Goal: Task Accomplishment & Management: Use online tool/utility

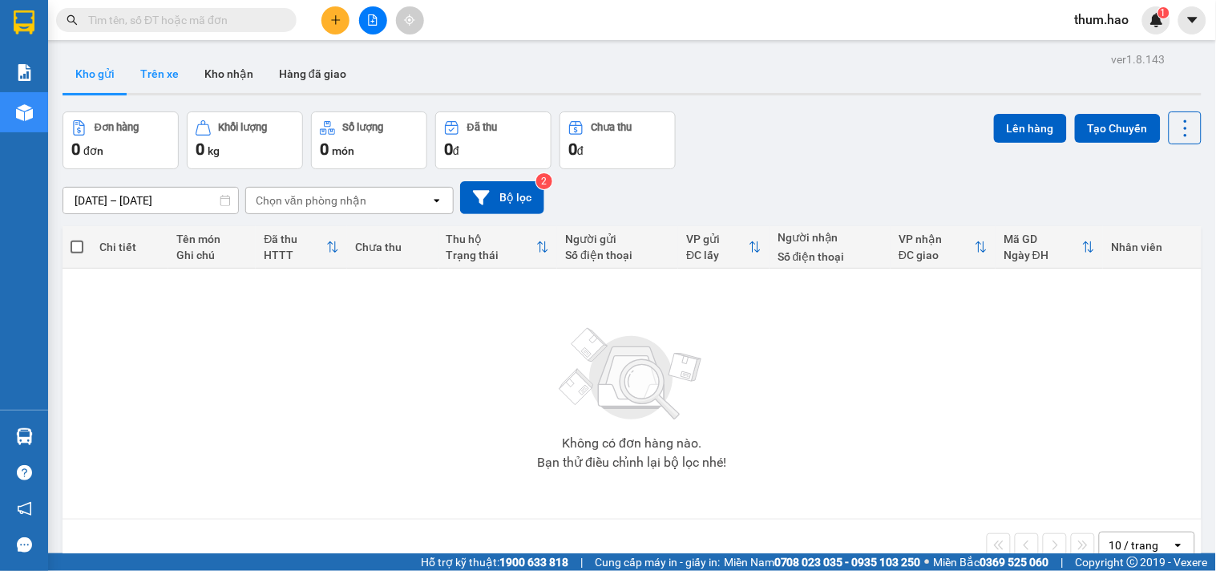
click at [158, 67] on button "Trên xe" at bounding box center [159, 74] width 64 height 38
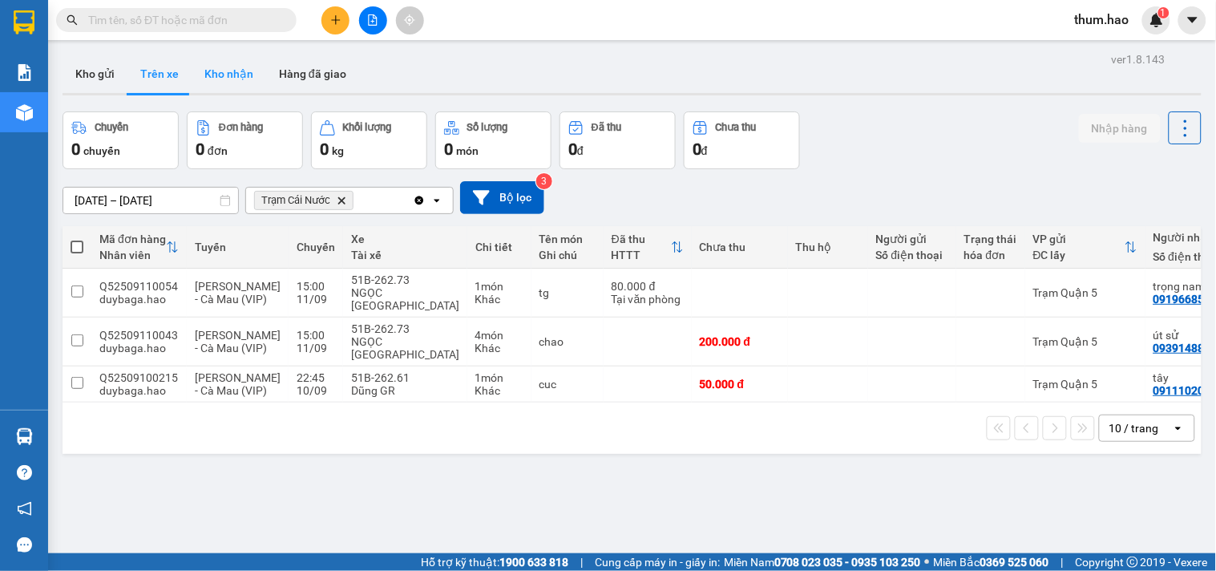
click at [222, 79] on button "Kho nhận" at bounding box center [229, 74] width 75 height 38
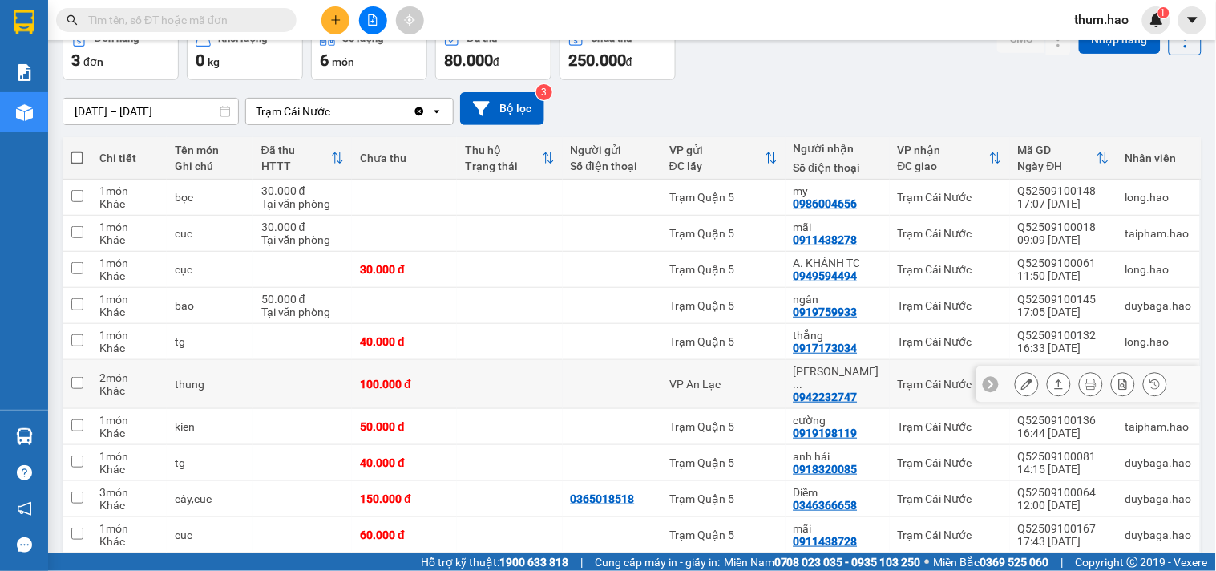
scroll to position [143, 0]
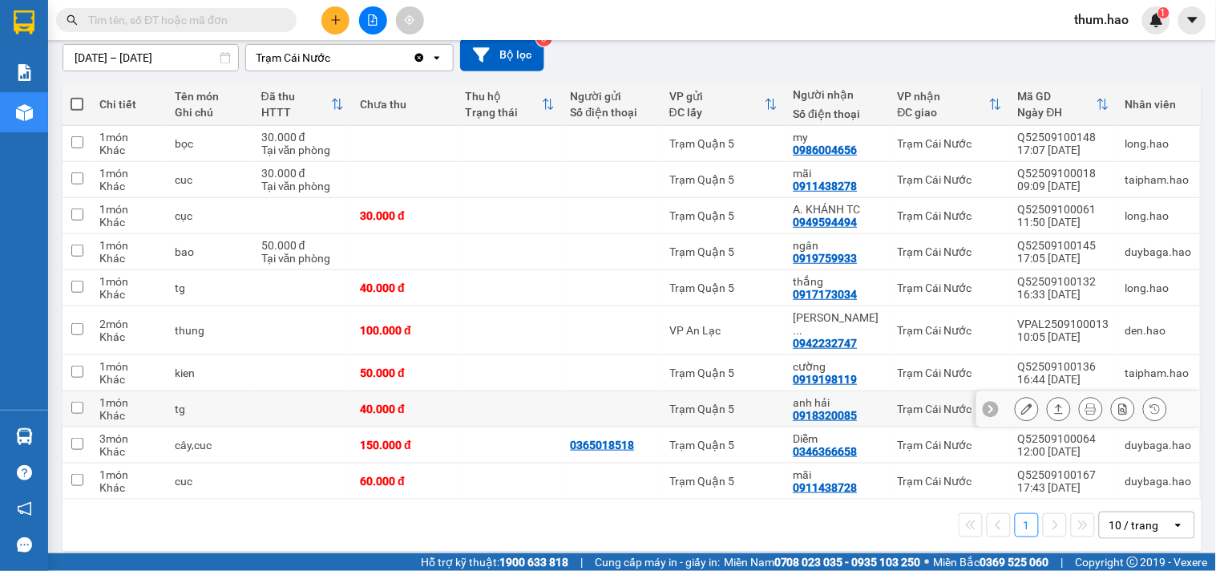
click at [1053, 403] on icon at bounding box center [1058, 408] width 11 height 11
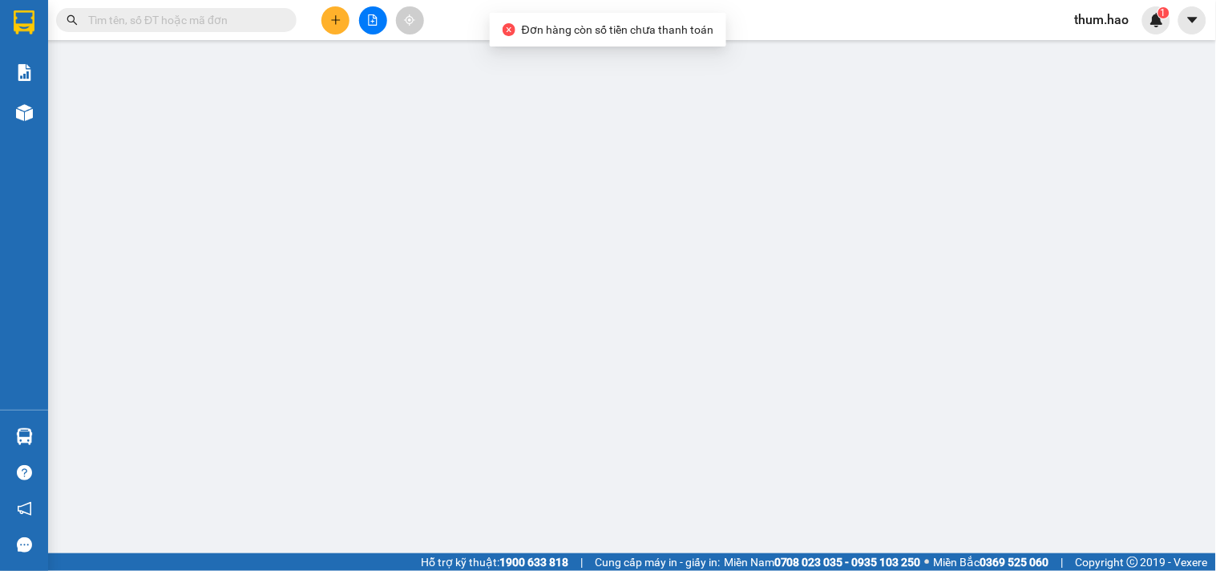
type input "0918320085"
type input "anh hải"
type input "40.000"
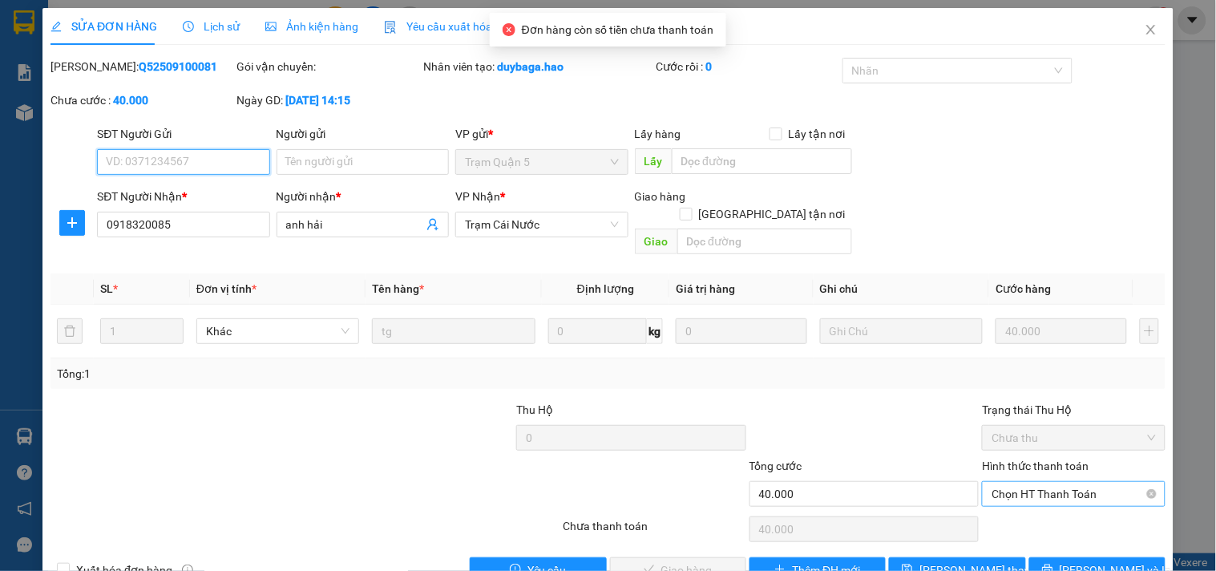
click at [1004, 482] on span "Chọn HT Thanh Toán" at bounding box center [1073, 494] width 164 height 24
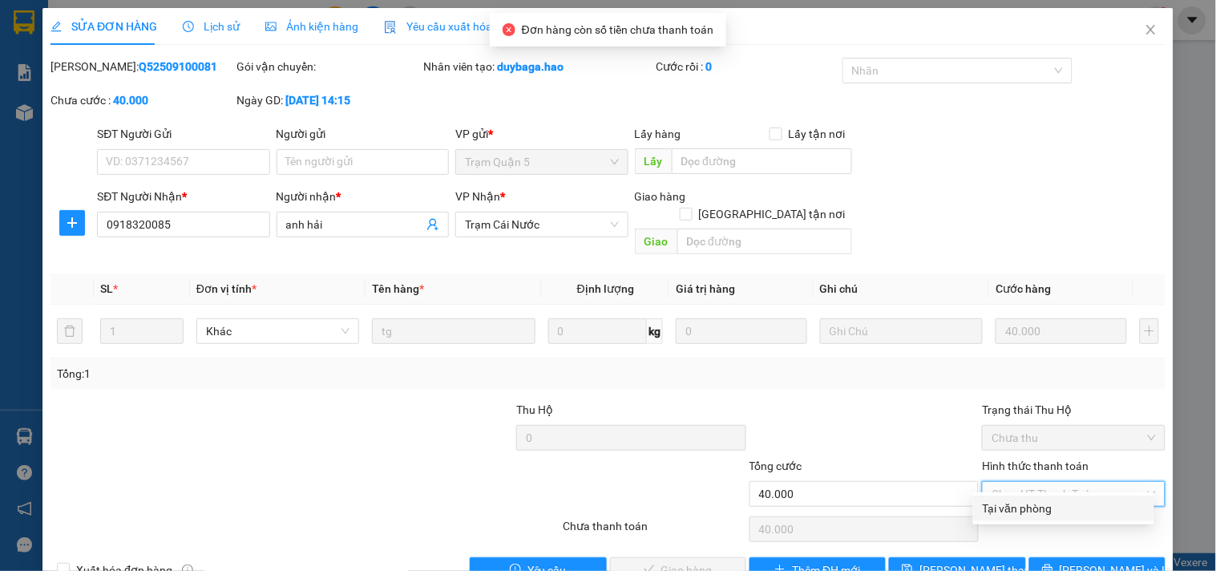
click at [1003, 500] on div "Tại văn phòng" at bounding box center [1064, 508] width 162 height 18
type input "0"
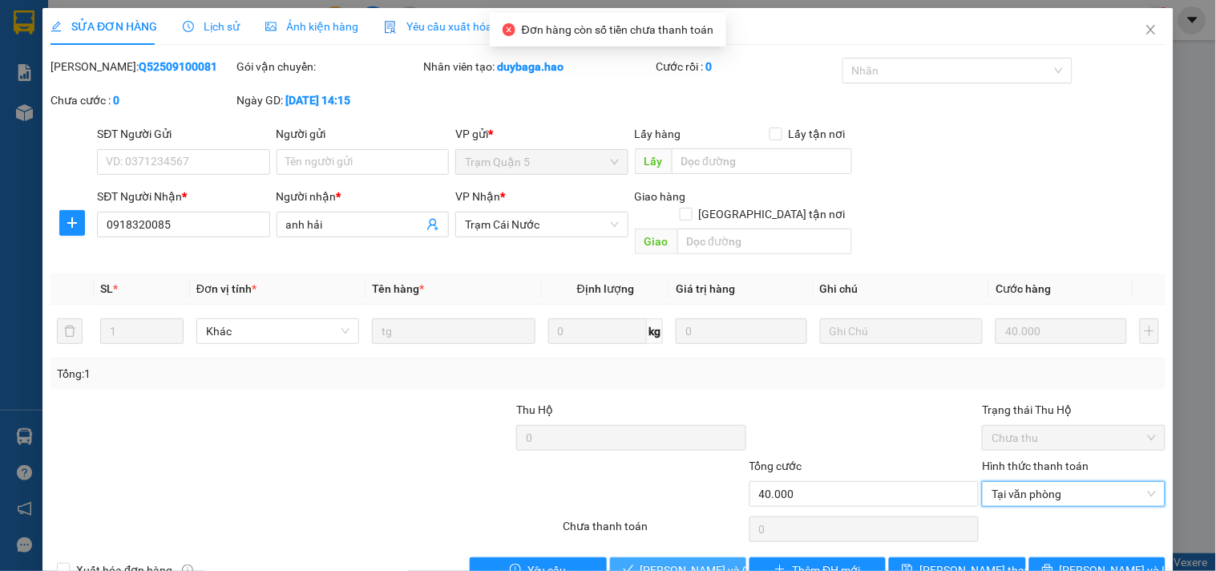
click at [651, 561] on span "[PERSON_NAME] và Giao hàng" at bounding box center [717, 570] width 154 height 18
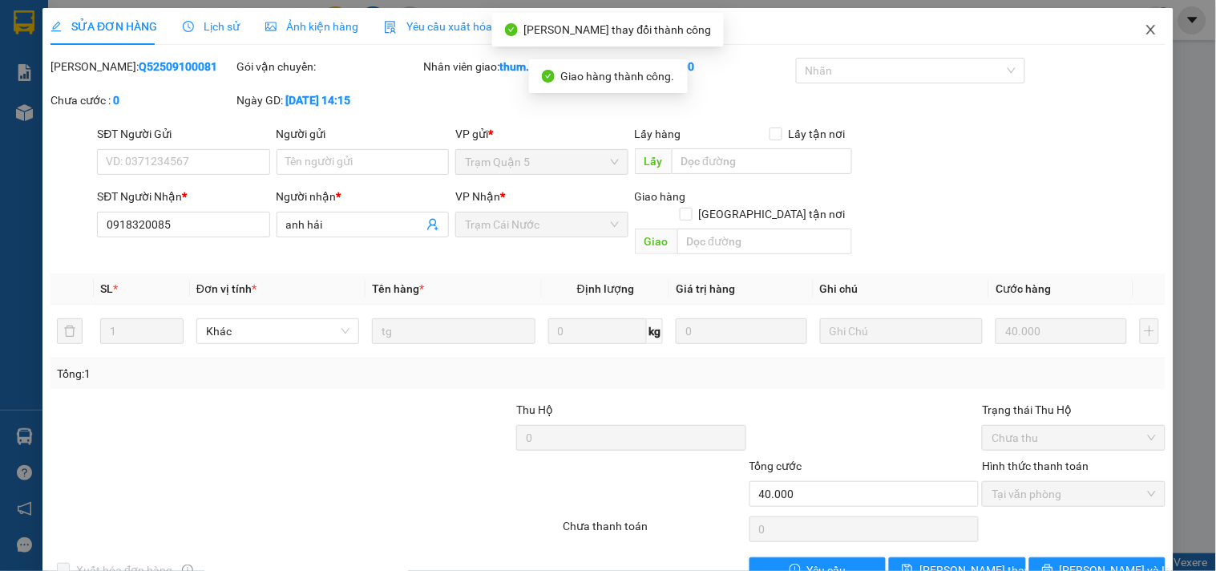
click at [1129, 33] on span "Close" at bounding box center [1151, 30] width 45 height 45
